Goal: Task Accomplishment & Management: Complete application form

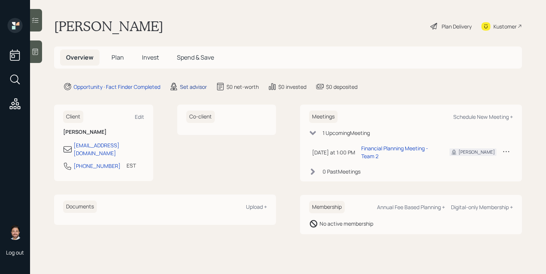
click at [188, 87] on div "Set advisor" at bounding box center [193, 87] width 27 height 8
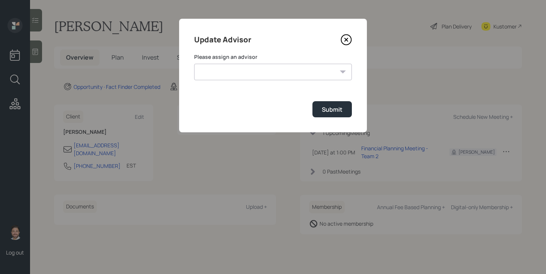
click at [219, 76] on select "[PERSON_NAME] [PERSON_NAME] End [PERSON_NAME] [PERSON_NAME] [PERSON_NAME] [PERS…" at bounding box center [273, 72] width 158 height 17
select select "bffa7908-1b2a-4c79-9bb6-f0ec9aed22d3"
click at [194, 64] on select "[PERSON_NAME] [PERSON_NAME] End [PERSON_NAME] [PERSON_NAME] [PERSON_NAME] [PERS…" at bounding box center [273, 72] width 158 height 17
click at [339, 111] on div "Submit" at bounding box center [332, 110] width 21 height 8
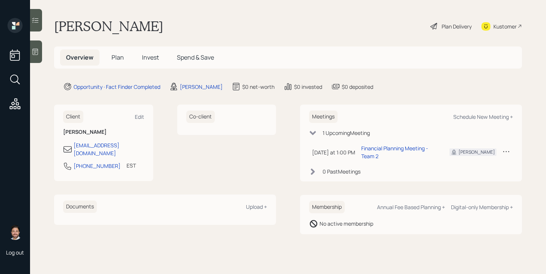
click at [127, 58] on h5 "Plan" at bounding box center [118, 58] width 24 height 16
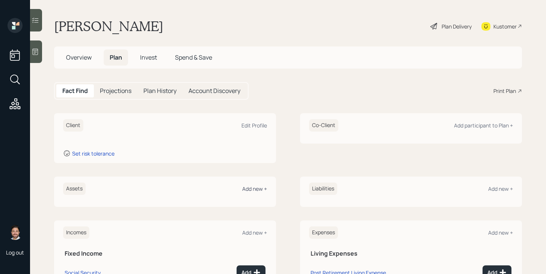
click at [253, 190] on div "Add new +" at bounding box center [254, 188] width 25 height 7
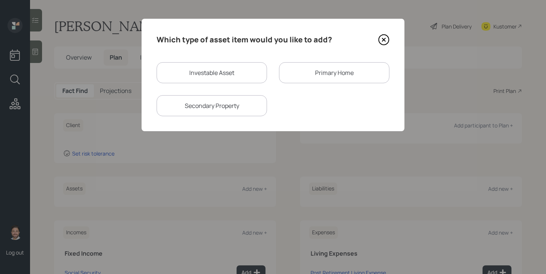
click at [198, 70] on div "Investable Asset" at bounding box center [212, 72] width 110 height 21
select select "taxable"
select select "balanced"
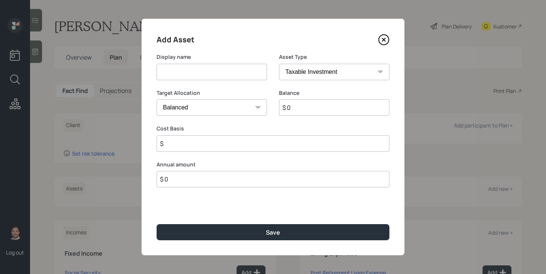
click at [198, 78] on input at bounding box center [212, 72] width 110 height 17
type input "IRA"
click at [306, 116] on input "$ 0" at bounding box center [334, 107] width 110 height 17
type input "$ 500,000"
click at [313, 74] on select "SEP [PERSON_NAME] IRA 401(k) [PERSON_NAME] 401(k) 403(b) [PERSON_NAME] 403(b) 4…" at bounding box center [334, 72] width 110 height 17
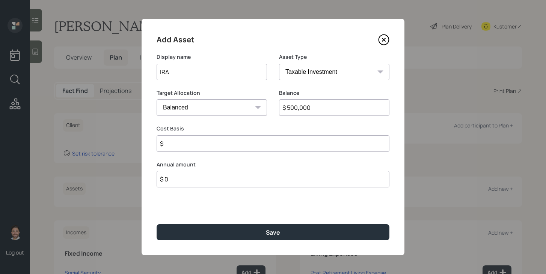
select select "ira"
click at [279, 64] on select "SEP [PERSON_NAME] IRA 401(k) [PERSON_NAME] 401(k) 403(b) [PERSON_NAME] 403(b) 4…" at bounding box center [334, 72] width 110 height 17
click at [240, 144] on input "$" at bounding box center [273, 144] width 233 height 17
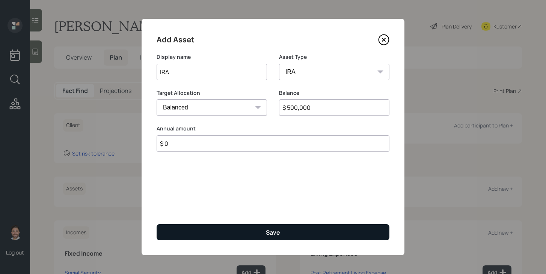
type input "$ 0"
click at [252, 233] on button "Save" at bounding box center [273, 233] width 233 height 16
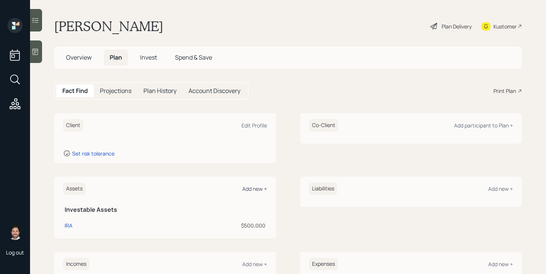
click at [258, 187] on div "Add new +" at bounding box center [254, 188] width 25 height 7
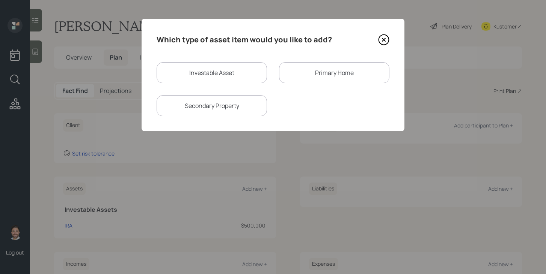
click at [231, 65] on div "Investable Asset" at bounding box center [212, 72] width 110 height 21
select select "taxable"
select select "balanced"
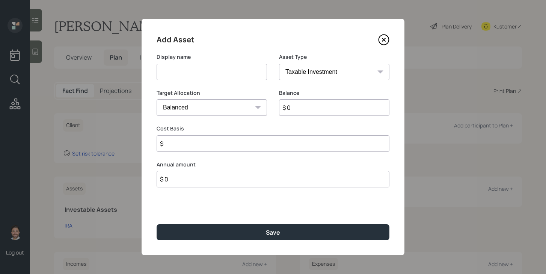
click at [228, 73] on input at bounding box center [212, 72] width 110 height 17
type input "IRA 2"
click at [323, 72] on select "SEP [PERSON_NAME] IRA 401(k) [PERSON_NAME] 401(k) 403(b) [PERSON_NAME] 403(b) 4…" at bounding box center [334, 72] width 110 height 17
select select "ira"
click at [279, 64] on select "SEP [PERSON_NAME] IRA 401(k) [PERSON_NAME] 401(k) 403(b) [PERSON_NAME] 403(b) 4…" at bounding box center [334, 72] width 110 height 17
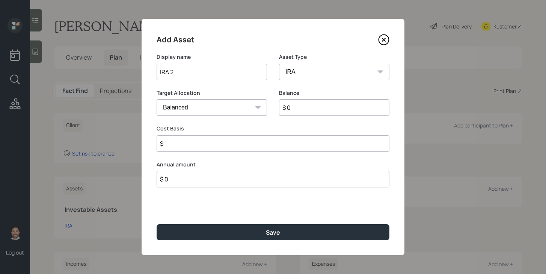
type input "$"
click at [299, 104] on input "$ 0" at bounding box center [334, 107] width 110 height 17
type input "$ 100,000"
click at [288, 148] on input "$" at bounding box center [273, 144] width 233 height 17
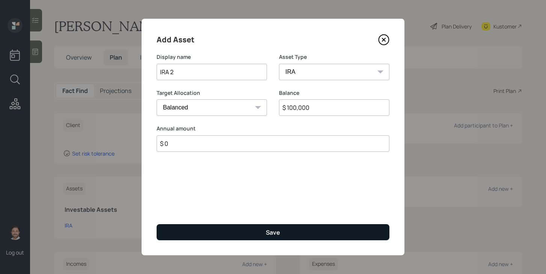
type input "$ 0"
click at [274, 231] on div "Save" at bounding box center [273, 233] width 14 height 8
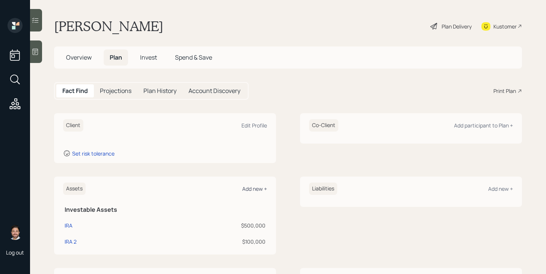
click at [252, 191] on div "Add new +" at bounding box center [254, 188] width 25 height 7
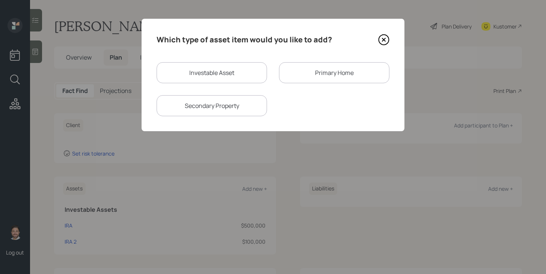
click at [227, 80] on div "Investable Asset" at bounding box center [212, 72] width 110 height 21
select select "taxable"
select select "balanced"
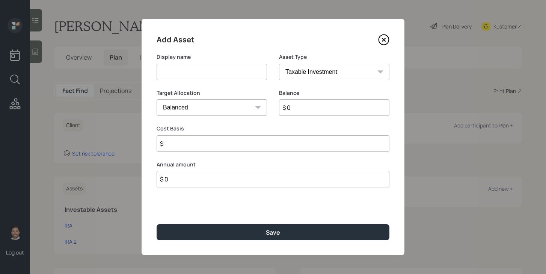
click at [221, 74] on input at bounding box center [212, 72] width 110 height 17
type input "Cash Savings"
click at [336, 71] on select "SEP [PERSON_NAME] IRA 401(k) [PERSON_NAME] 401(k) 403(b) [PERSON_NAME] 403(b) 4…" at bounding box center [334, 72] width 110 height 17
select select "cash"
click at [279, 64] on select "SEP [PERSON_NAME] IRA 401(k) [PERSON_NAME] 401(k) 403(b) [PERSON_NAME] 403(b) 4…" at bounding box center [334, 72] width 110 height 17
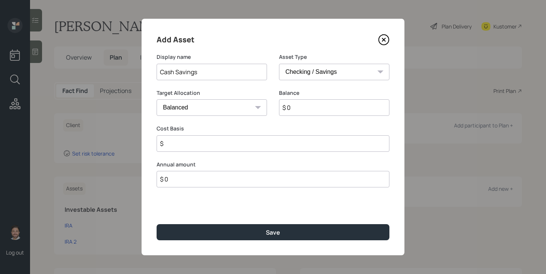
type input "$"
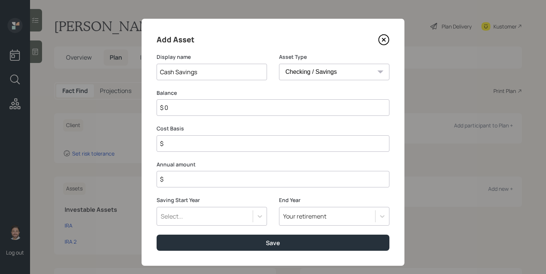
click at [311, 109] on input "$ 0" at bounding box center [273, 107] width 233 height 17
type input "$ 5"
type input "$ 51"
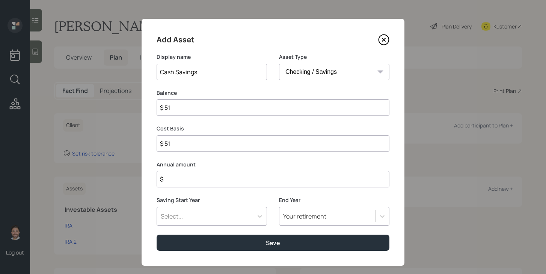
type input "$ 510"
type input "$ 5,100"
type input "$ 51,000"
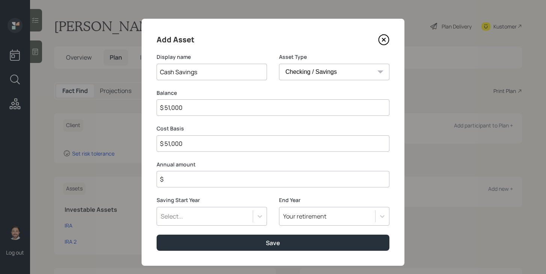
type input "$ 51,000"
click at [303, 177] on input "$" at bounding box center [273, 179] width 233 height 17
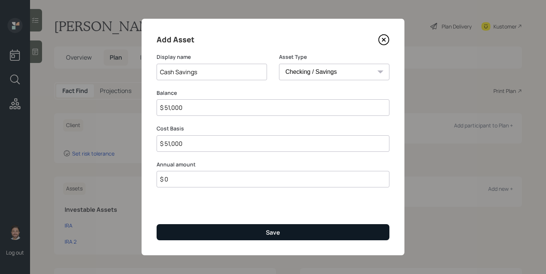
type input "$ 0"
click at [315, 232] on button "Save" at bounding box center [273, 233] width 233 height 16
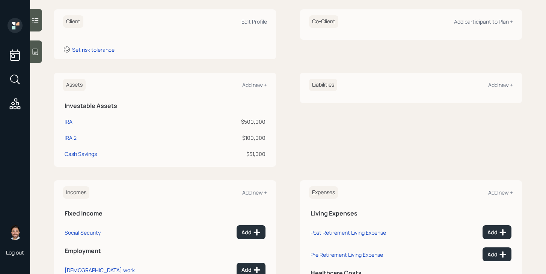
scroll to position [118, 0]
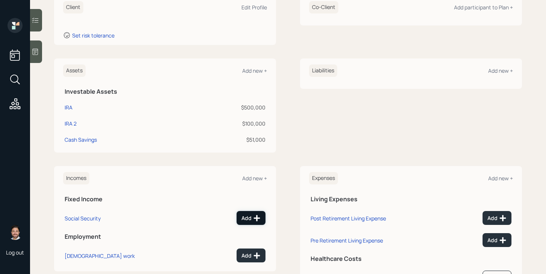
click at [259, 220] on icon at bounding box center [257, 219] width 8 height 8
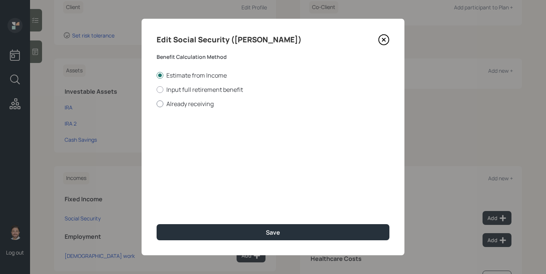
click at [205, 107] on label "Already receiving" at bounding box center [273, 104] width 233 height 8
click at [157, 104] on input "Already receiving" at bounding box center [156, 104] width 0 height 0
radio input "true"
click at [203, 141] on input "$" at bounding box center [273, 135] width 233 height 17
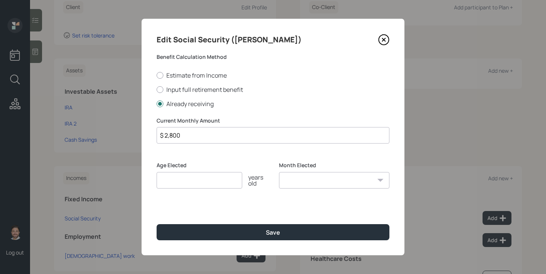
type input "$ 2,800"
click at [200, 181] on input "number" at bounding box center [200, 180] width 86 height 17
type input "67"
click at [292, 179] on select "January February March April May June July August September October November De…" at bounding box center [334, 180] width 110 height 17
select select "12"
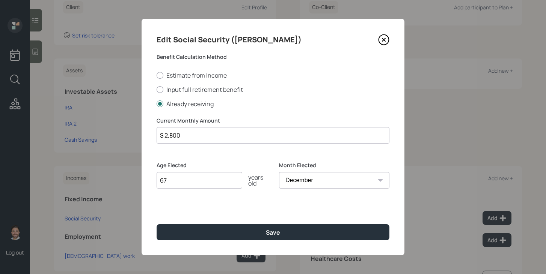
click at [279, 172] on select "January February March April May June July August September October November De…" at bounding box center [334, 180] width 110 height 17
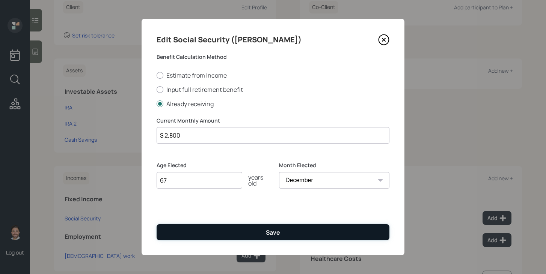
click at [287, 233] on button "Save" at bounding box center [273, 233] width 233 height 16
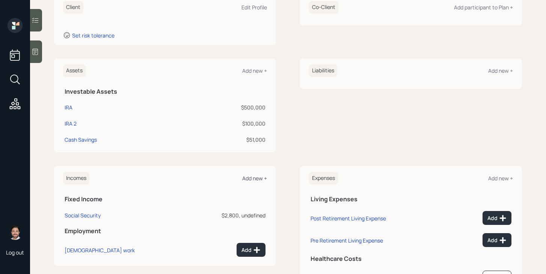
click at [255, 179] on div "Add new +" at bounding box center [254, 178] width 25 height 7
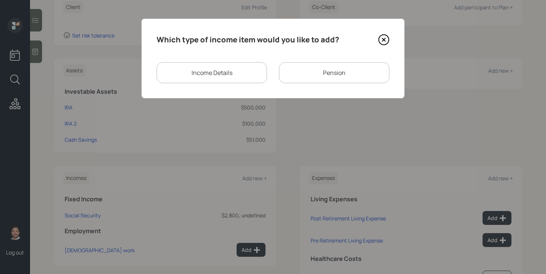
click at [294, 68] on div "Pension" at bounding box center [334, 72] width 110 height 21
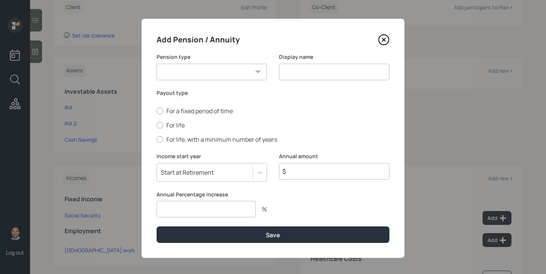
click at [231, 72] on select "Pension Annuity" at bounding box center [212, 72] width 110 height 17
select select "pension"
click at [157, 64] on select "Pension Annuity" at bounding box center [212, 72] width 110 height 17
click at [288, 74] on input at bounding box center [334, 72] width 110 height 17
type input "Pension"
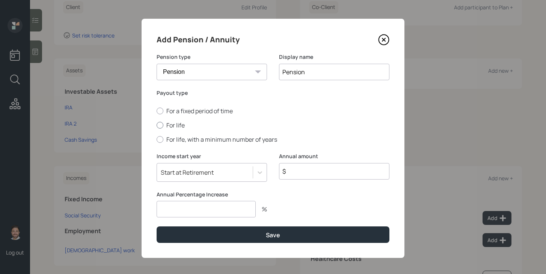
click at [171, 122] on label "For life" at bounding box center [273, 125] width 233 height 8
click at [157, 125] on input "For life" at bounding box center [156, 125] width 0 height 0
radio input "true"
click at [313, 172] on input "$" at bounding box center [334, 171] width 110 height 17
type input "$ 15,600"
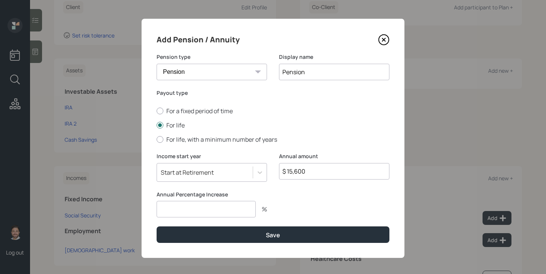
click at [249, 213] on input "number" at bounding box center [206, 209] width 99 height 17
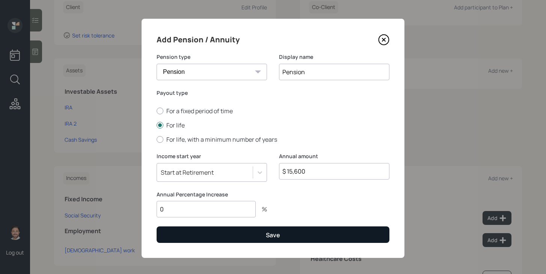
type input "0"
click at [243, 238] on button "Save" at bounding box center [273, 235] width 233 height 16
